Goal: Task Accomplishment & Management: Manage account settings

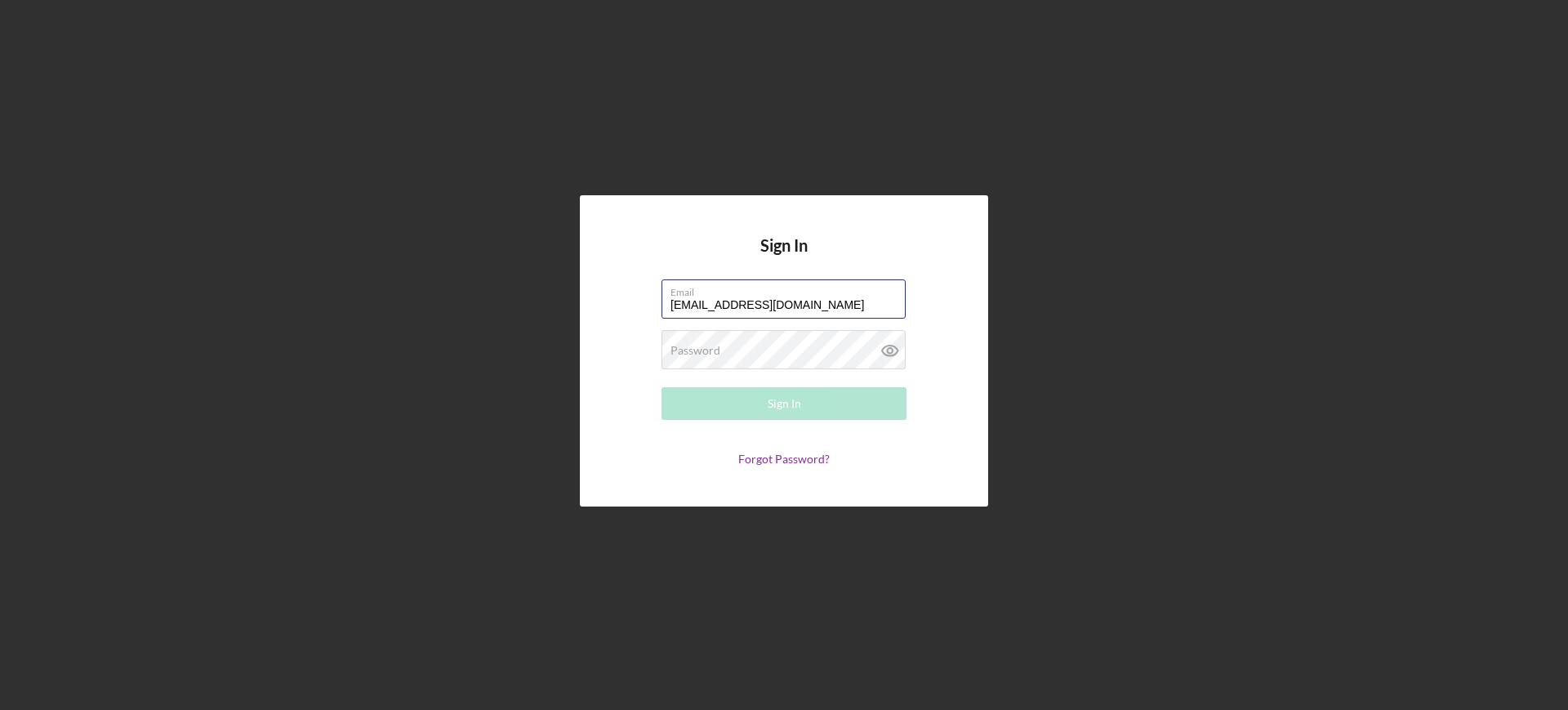
type input "[EMAIL_ADDRESS][DOMAIN_NAME]"
click at [661, 387] on button "Sign In" at bounding box center [784, 404] width 245 height 33
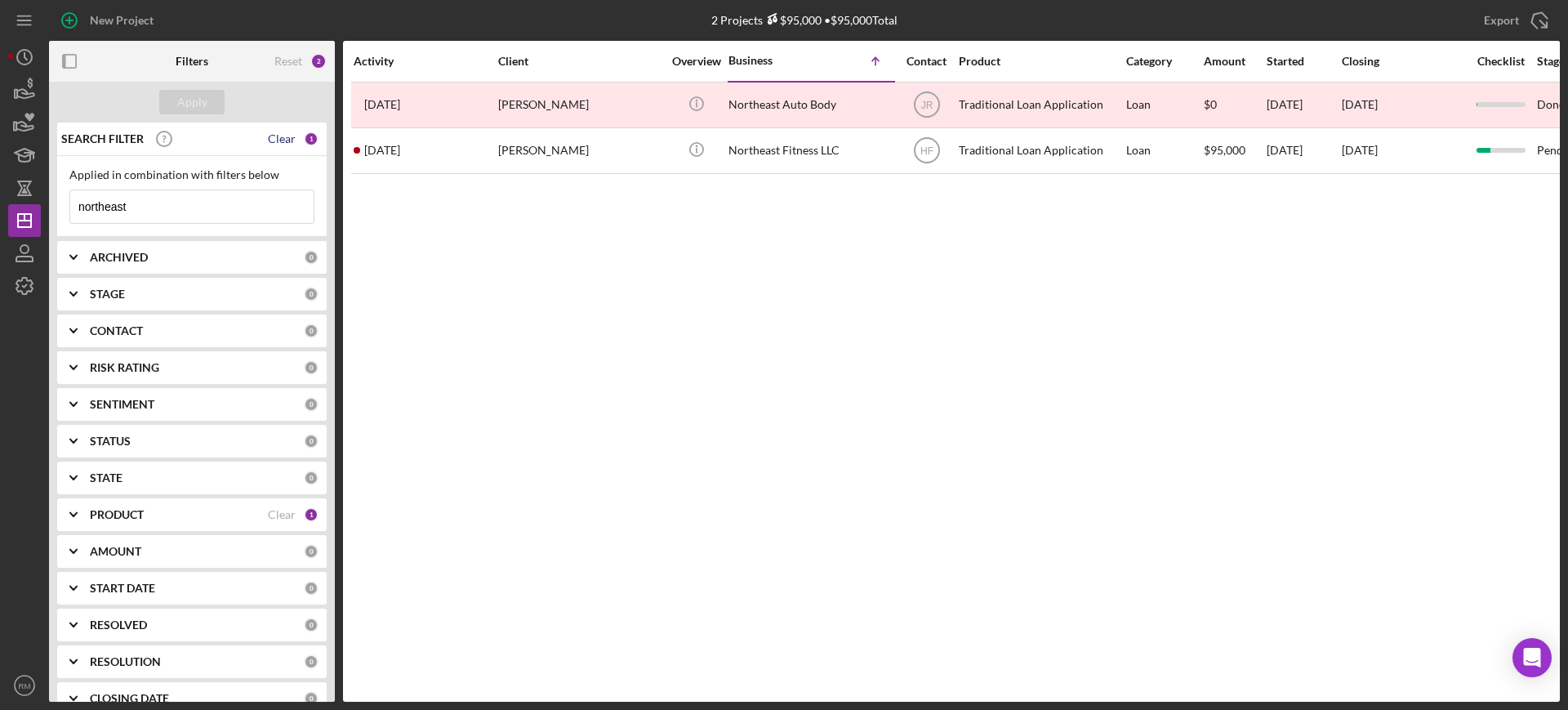
click at [276, 140] on div "Clear" at bounding box center [281, 139] width 28 height 13
click at [181, 90] on div "Apply" at bounding box center [192, 102] width 30 height 25
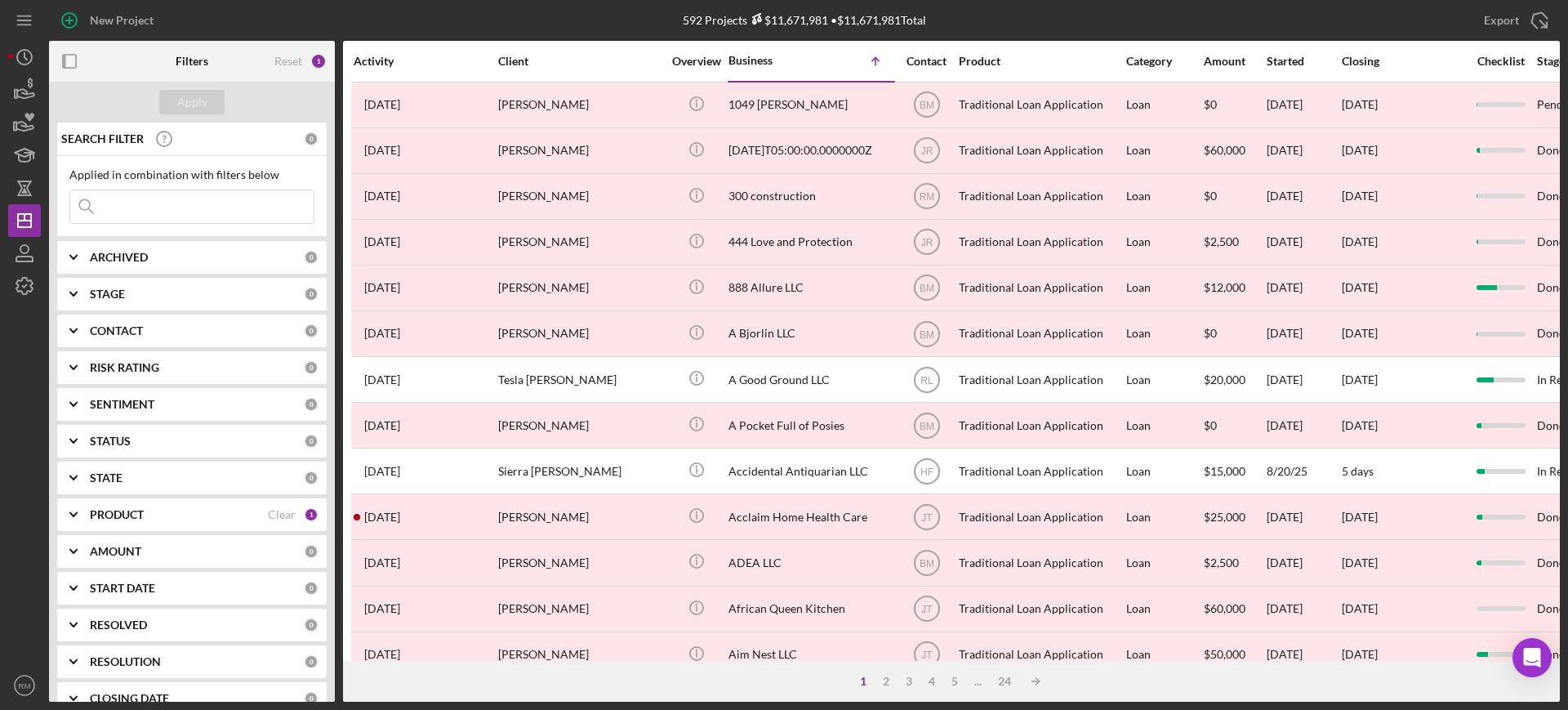
click at [134, 254] on b "ARCHIVED" at bounding box center [118, 258] width 58 height 13
click at [88, 330] on div "Active" at bounding box center [192, 328] width 245 height 26
click at [80, 330] on input "Active" at bounding box center [79, 324] width 16 height 16
checkbox input "true"
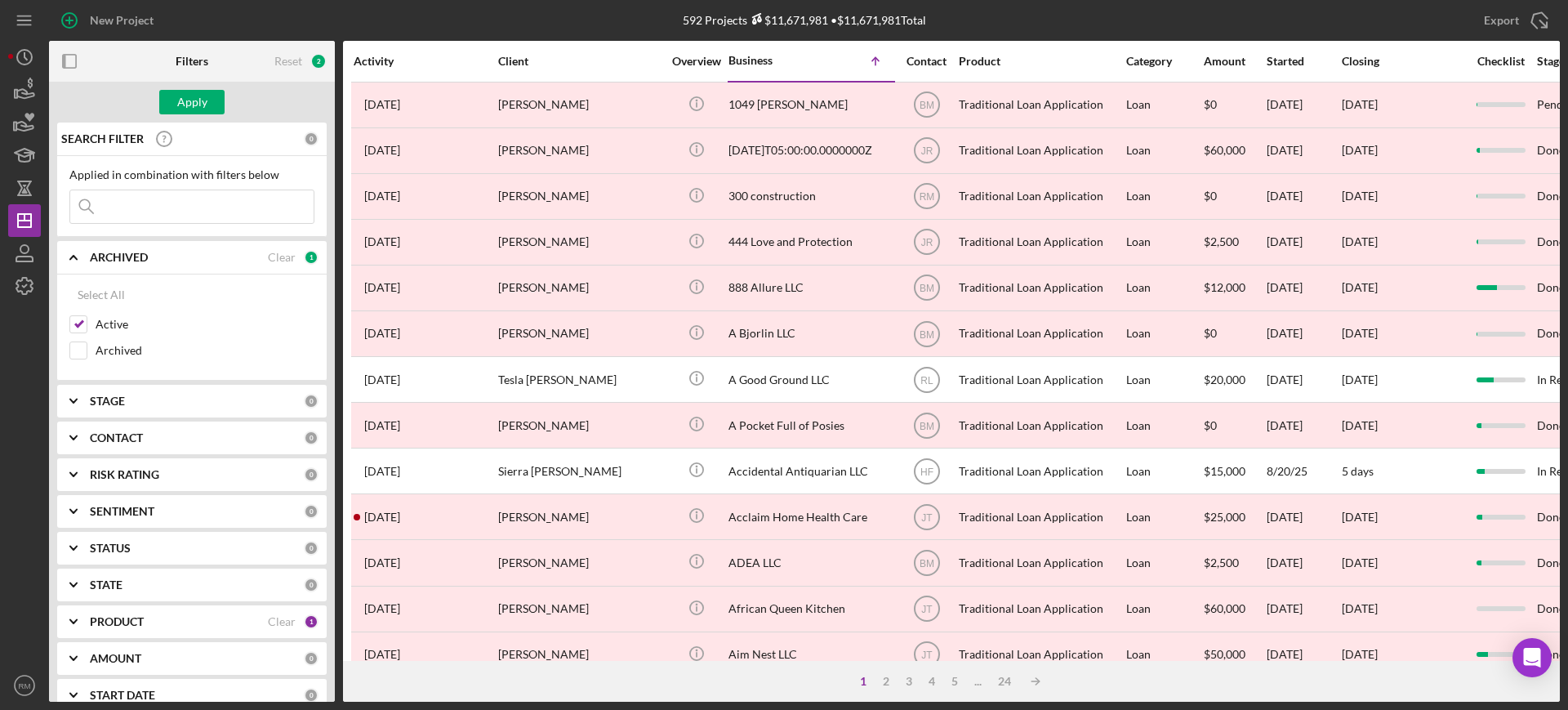
click at [116, 410] on div "STAGE 0" at bounding box center [203, 401] width 229 height 33
click at [81, 488] on input "In Review" at bounding box center [79, 494] width 16 height 16
checkbox input "true"
click at [79, 545] on input "Open" at bounding box center [79, 547] width 16 height 16
checkbox input "true"
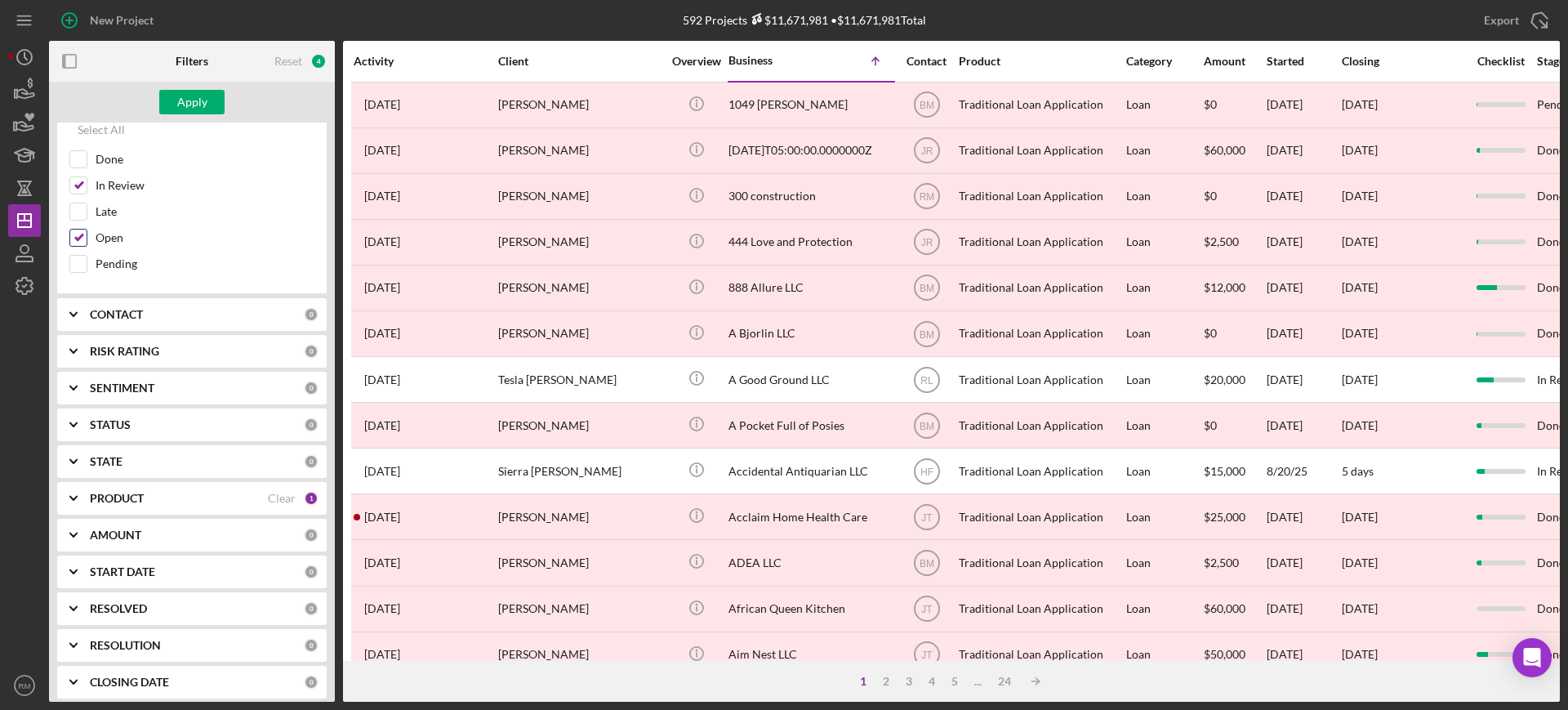
scroll to position [392, 0]
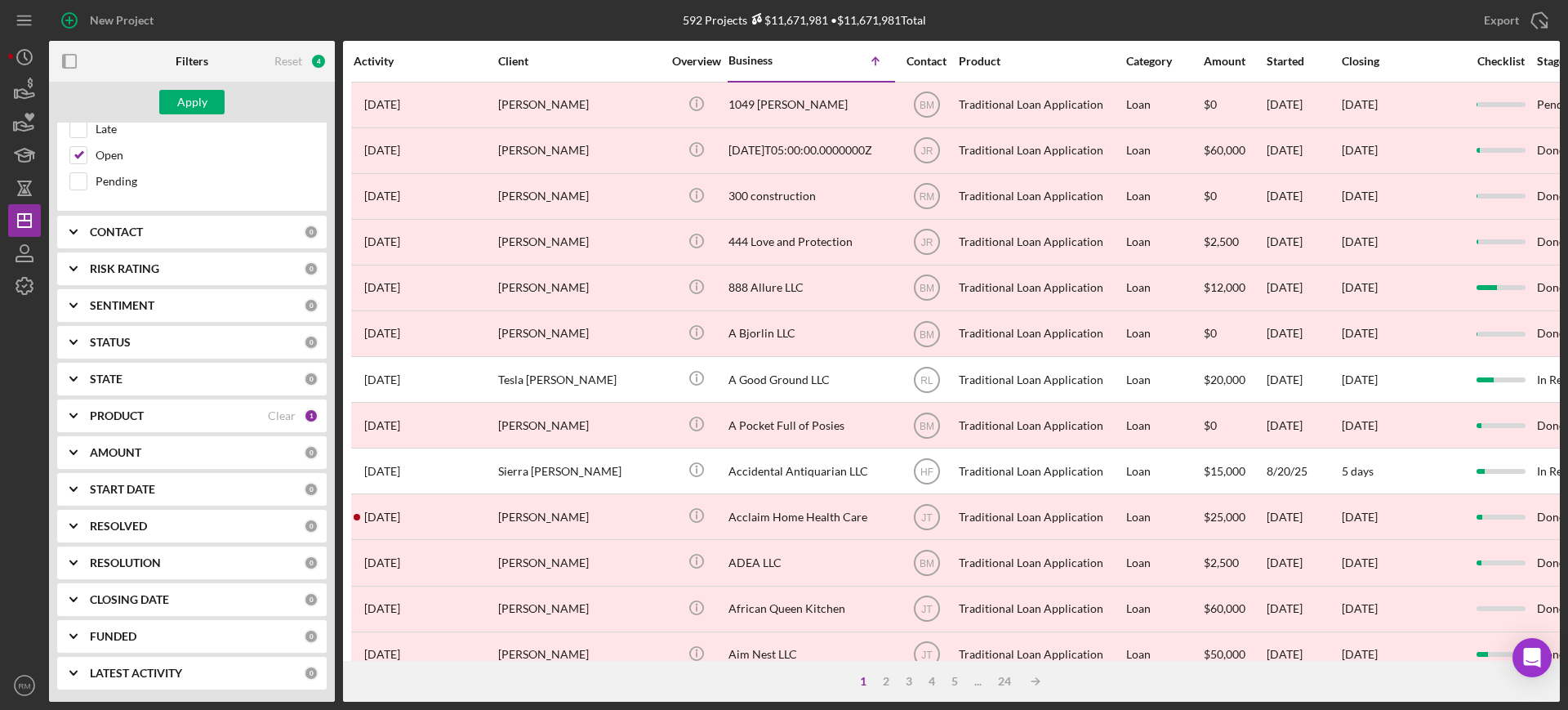
click at [79, 564] on icon "Icon/Expander" at bounding box center [74, 563] width 41 height 41
click at [79, 625] on input "None" at bounding box center [79, 630] width 16 height 16
checkbox input "true"
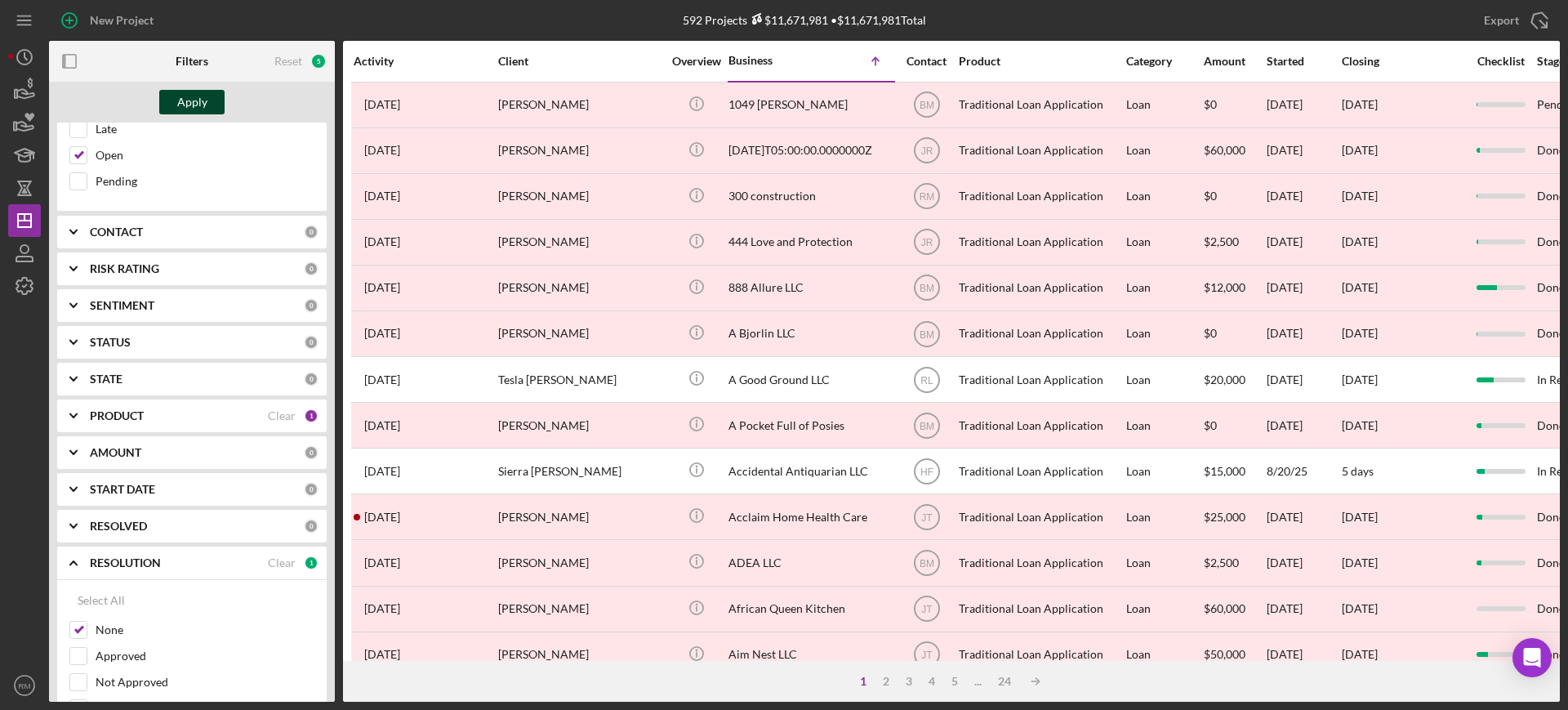
click at [206, 100] on div "Apply" at bounding box center [192, 102] width 30 height 25
